Goal: Task Accomplishment & Management: Manage account settings

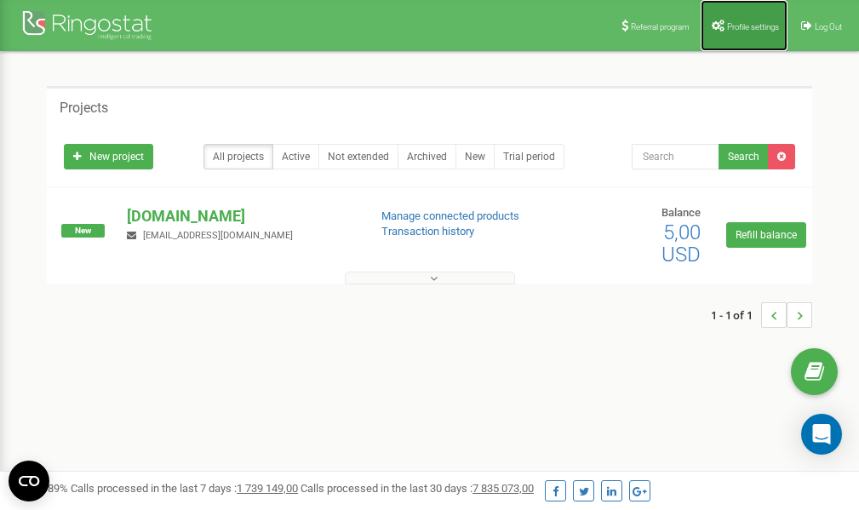
click at [746, 32] on link "Profile settings" at bounding box center [744, 25] width 87 height 51
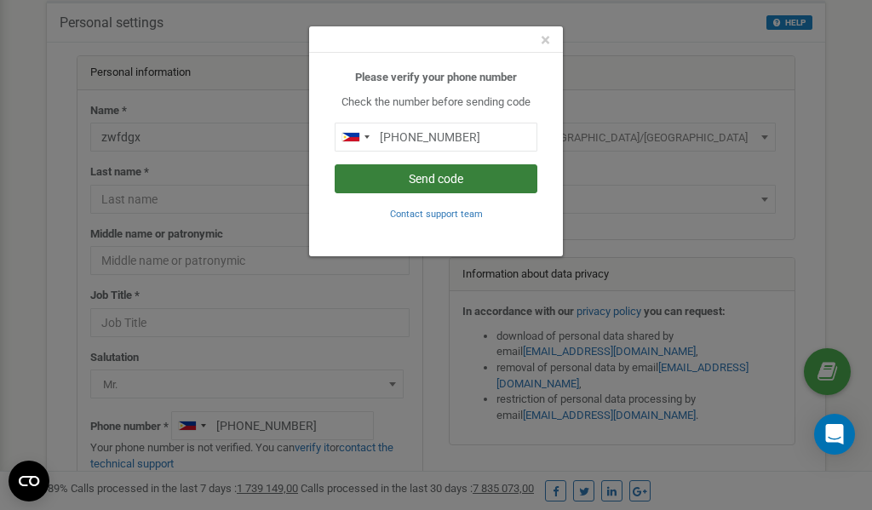
click at [421, 180] on button "Send code" at bounding box center [436, 178] width 203 height 29
